Goal: Book appointment/travel/reservation

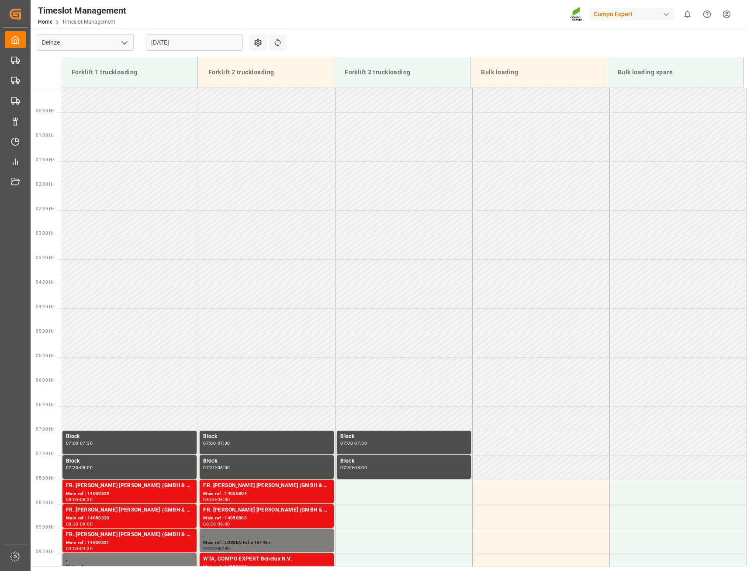
scroll to position [342, 0]
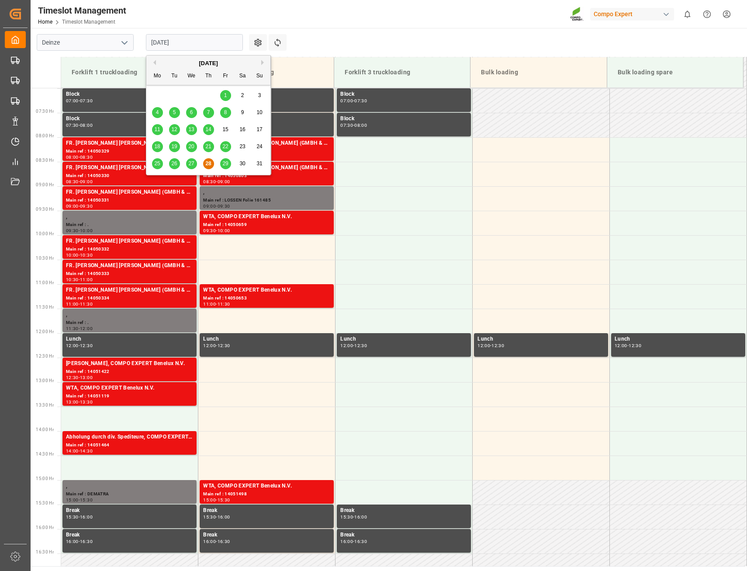
click at [159, 43] on input "[DATE]" at bounding box center [194, 42] width 97 height 17
click at [193, 163] on span "27" at bounding box center [191, 163] width 6 height 6
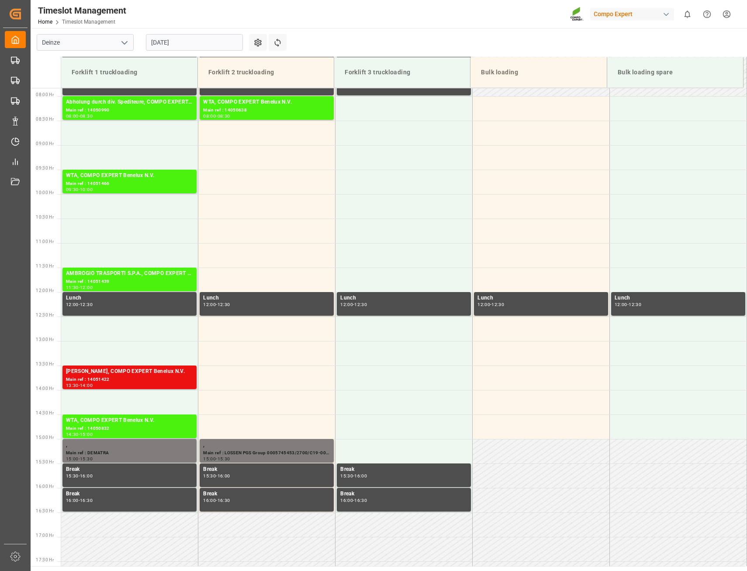
scroll to position [386, 0]
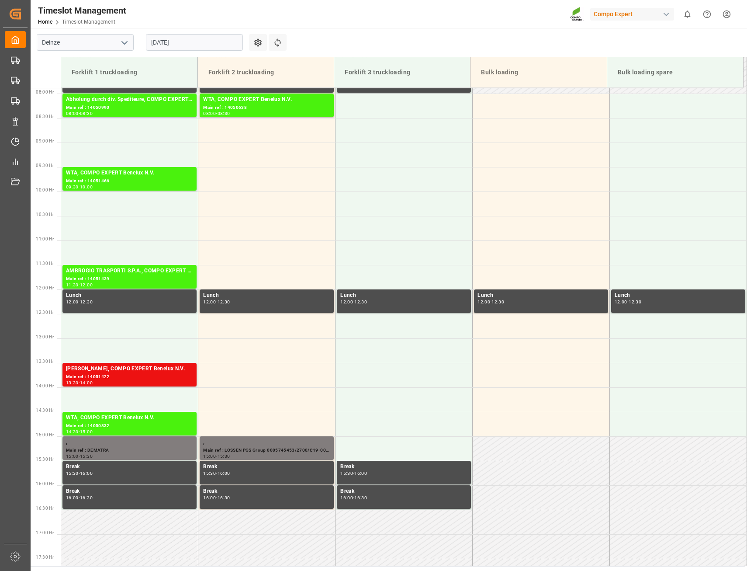
click at [228, 42] on input "[DATE]" at bounding box center [194, 42] width 97 height 17
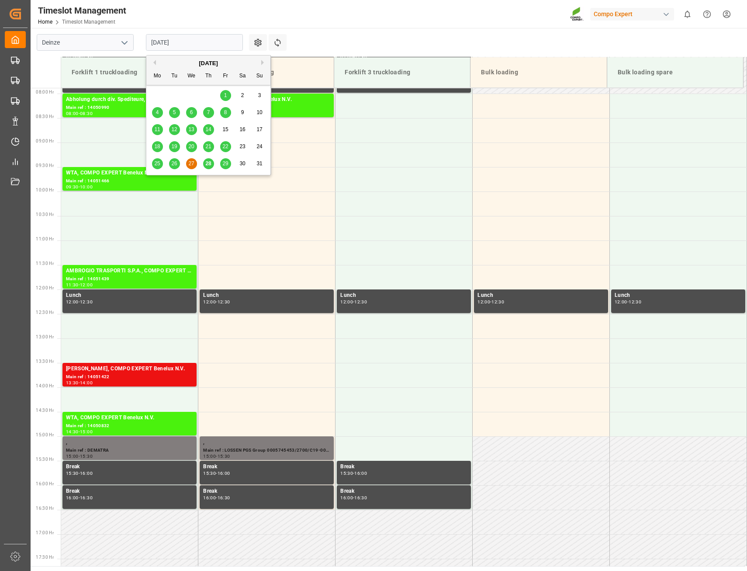
click at [207, 164] on span "28" at bounding box center [208, 163] width 6 height 6
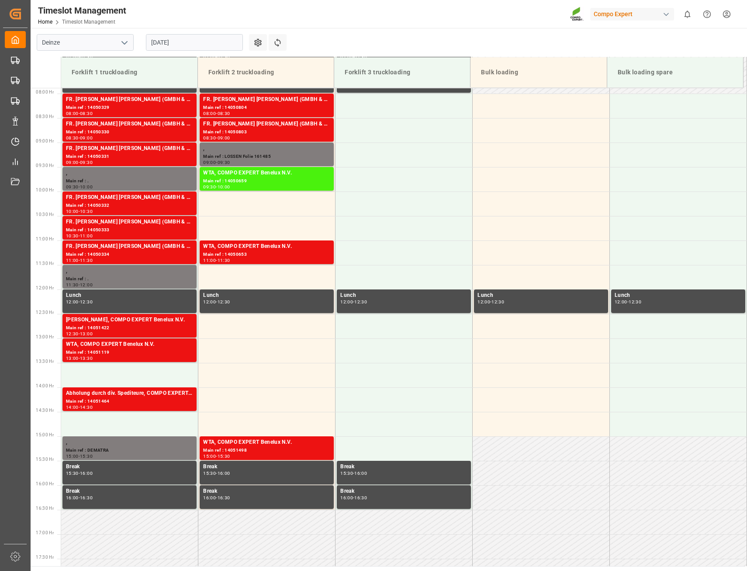
click at [208, 37] on input "[DATE]" at bounding box center [194, 42] width 97 height 17
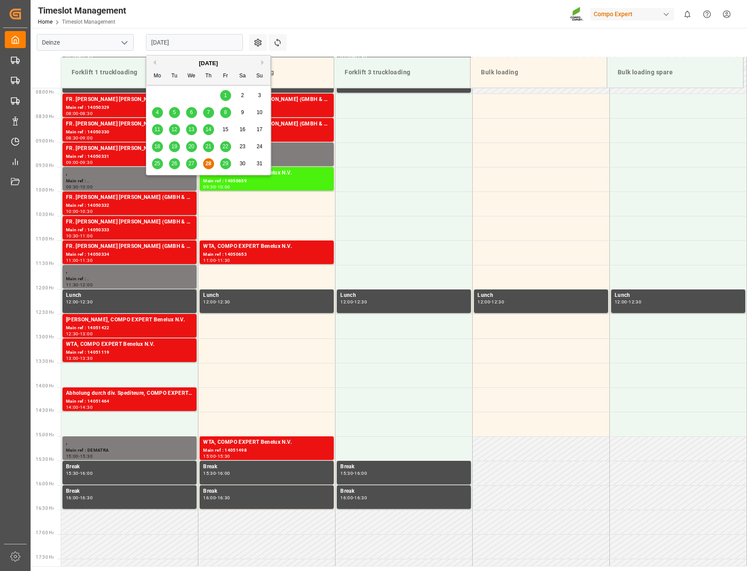
click at [224, 166] on span "29" at bounding box center [225, 163] width 6 height 6
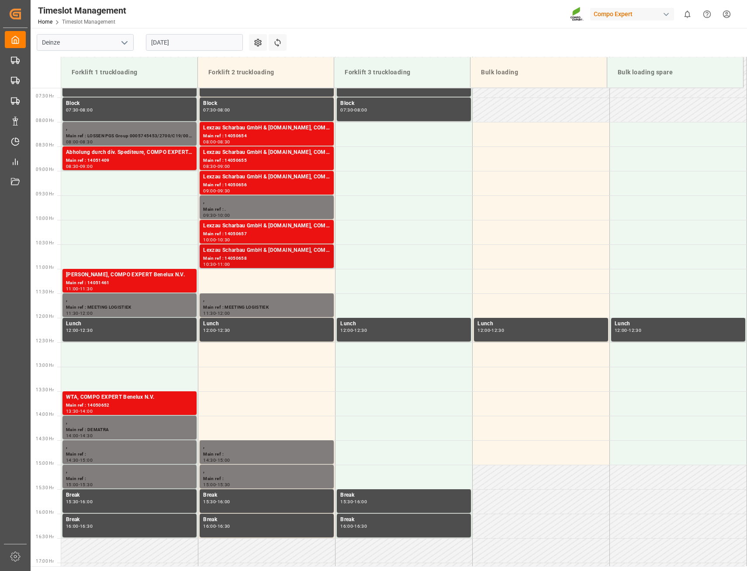
scroll to position [342, 0]
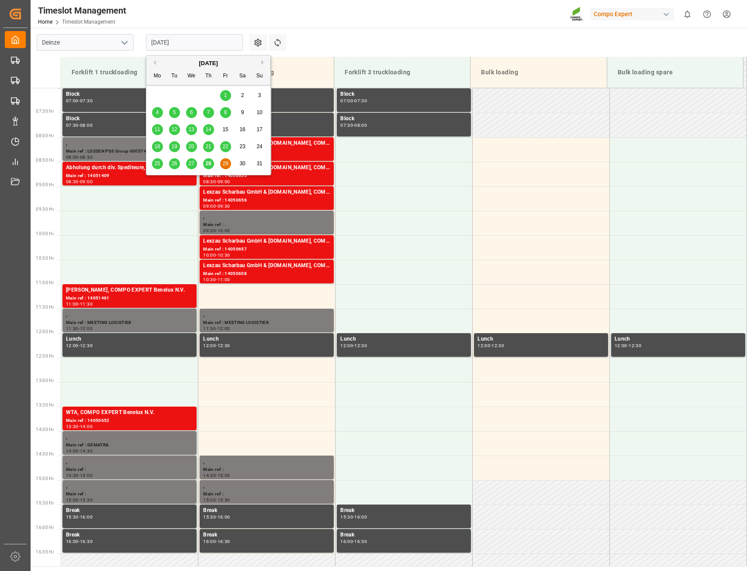
click at [200, 40] on input "[DATE]" at bounding box center [194, 42] width 97 height 17
click at [262, 63] on button "Next Month" at bounding box center [263, 62] width 5 height 5
click at [159, 95] on span "1" at bounding box center [157, 95] width 3 height 6
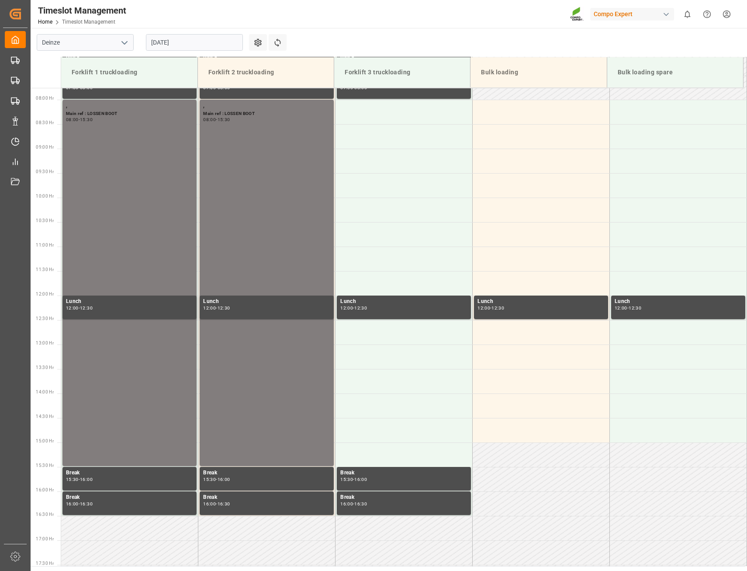
scroll to position [386, 0]
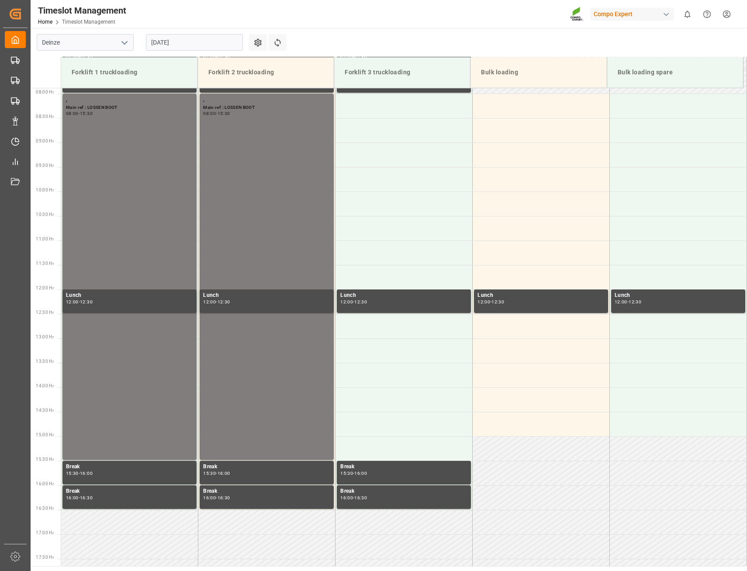
click at [178, 47] on input "[DATE]" at bounding box center [194, 42] width 97 height 17
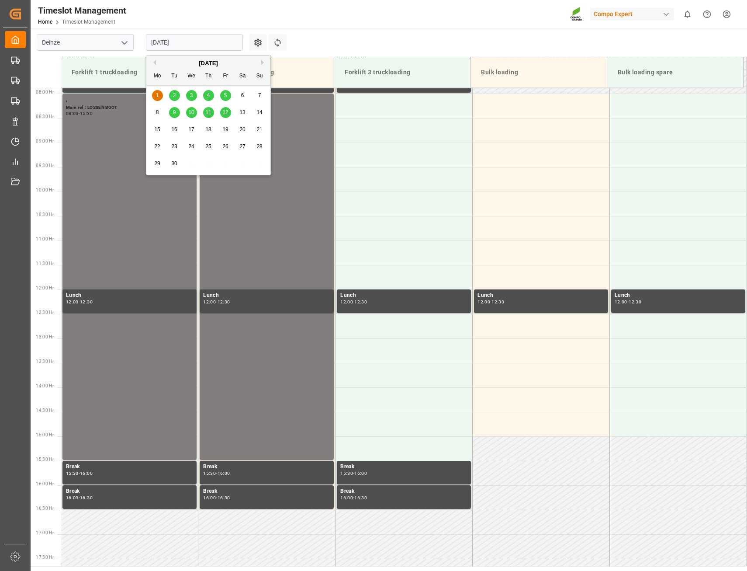
click at [175, 97] on span "2" at bounding box center [174, 95] width 3 height 6
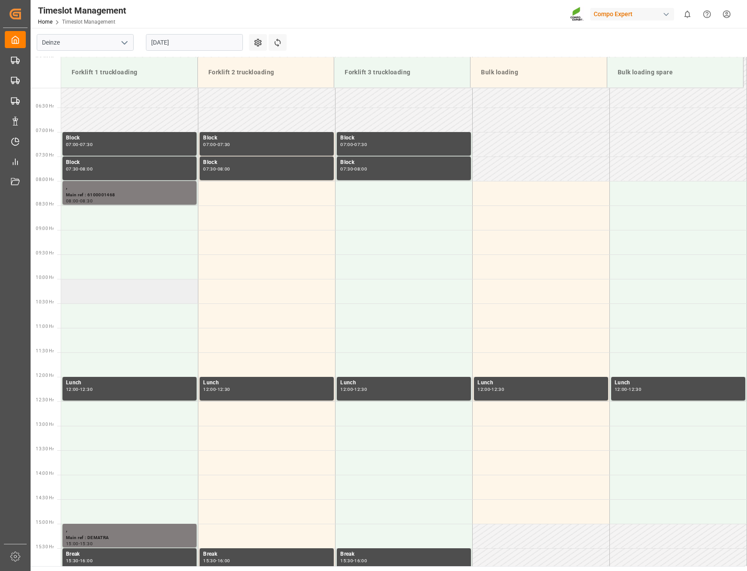
scroll to position [342, 0]
